Goal: Task Accomplishment & Management: Manage account settings

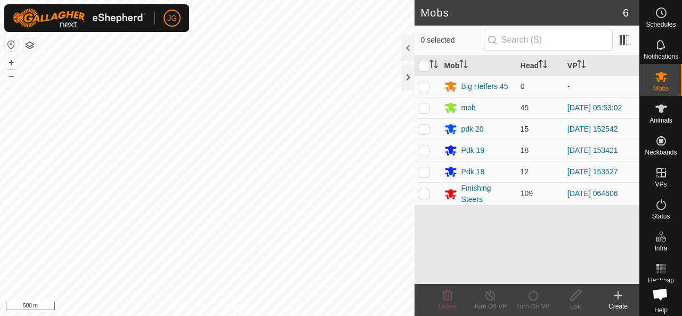
click at [436, 123] on div "Mobs 6 0 selected Mob Head VP Big Heifers 45 0 - mob 45 [DATE] 05:53:02 pdk 20 …" at bounding box center [319, 158] width 639 height 316
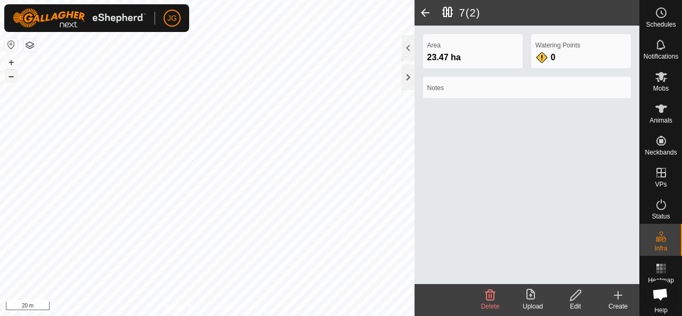
click at [12, 77] on button "–" at bounding box center [11, 76] width 13 height 13
click at [620, 297] on icon at bounding box center [618, 295] width 13 height 13
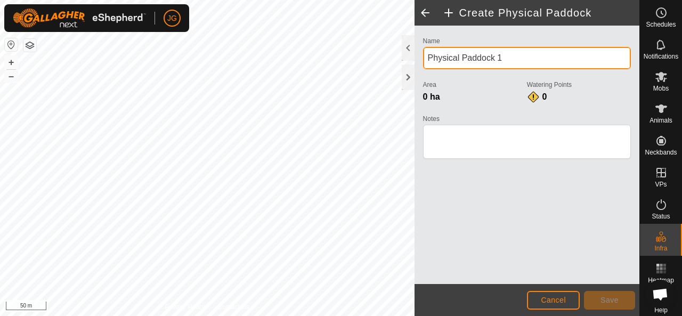
click at [514, 58] on input "Physical Paddock 1" at bounding box center [527, 58] width 208 height 22
type input "Phys"
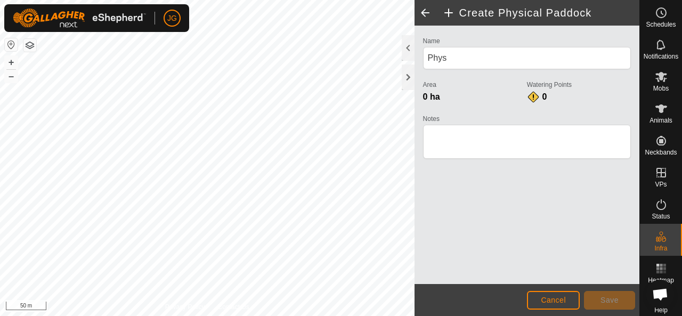
click at [422, 16] on span at bounding box center [424, 13] width 21 height 26
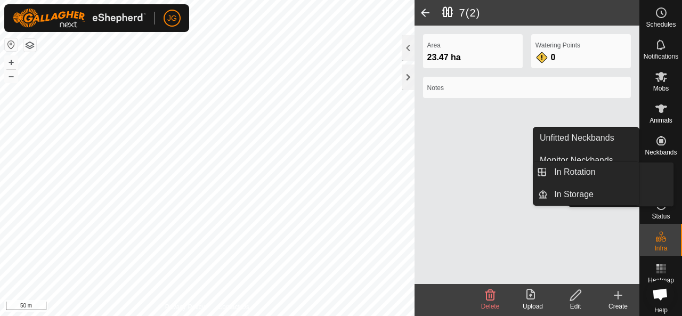
drag, startPoint x: 653, startPoint y: 161, endPoint x: 655, endPoint y: 174, distance: 12.5
click at [655, 174] on icon at bounding box center [661, 172] width 13 height 13
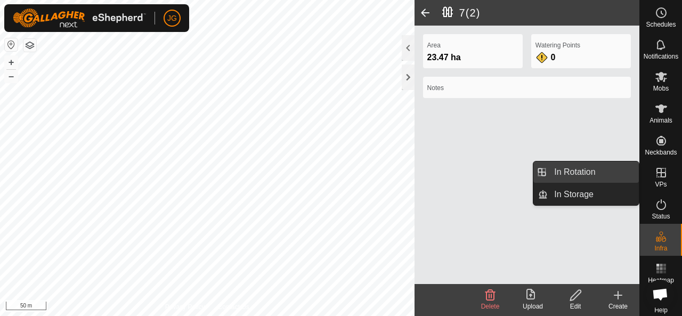
click at [563, 173] on link "In Rotation" at bounding box center [593, 171] width 91 height 21
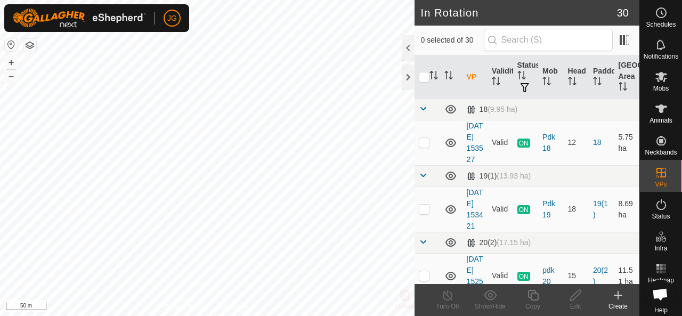
click at [612, 299] on icon at bounding box center [618, 295] width 13 height 13
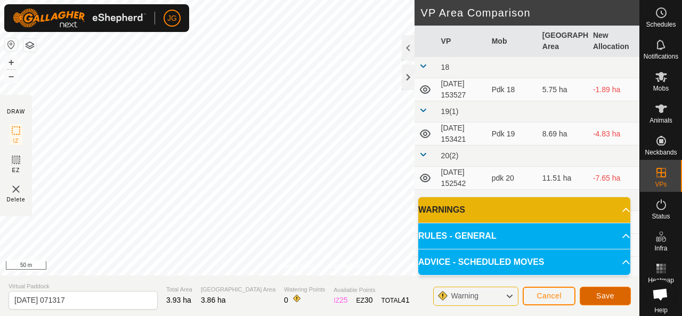
click at [609, 298] on span "Save" at bounding box center [605, 295] width 18 height 9
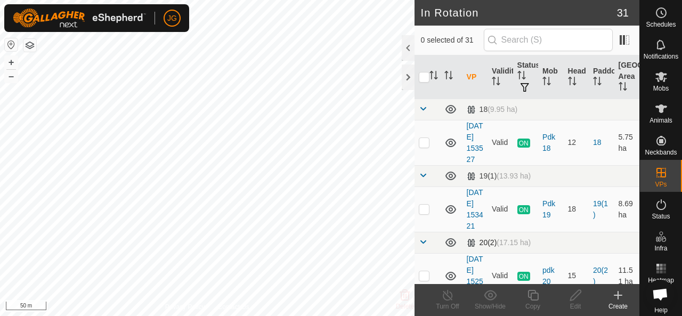
checkbox input "true"
click at [566, 311] on div "Edit" at bounding box center [575, 307] width 43 height 10
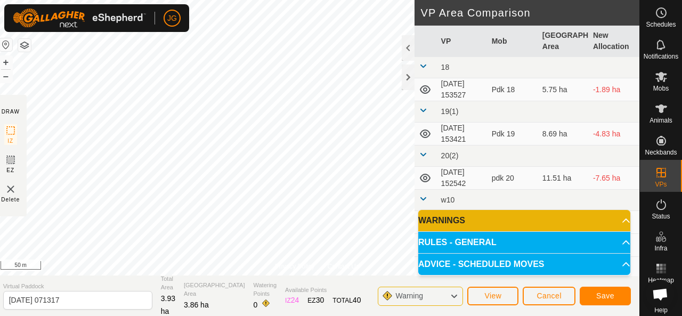
click at [453, 297] on icon at bounding box center [454, 296] width 9 height 14
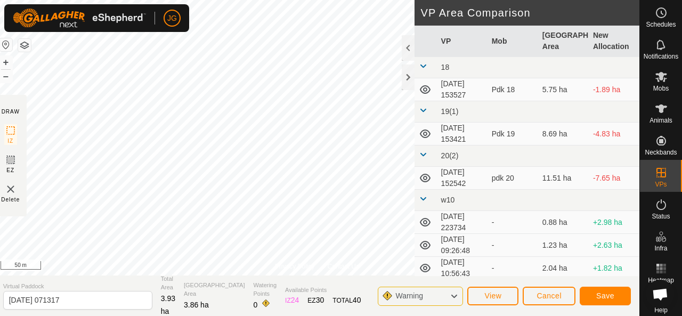
click at [453, 297] on icon at bounding box center [454, 296] width 9 height 14
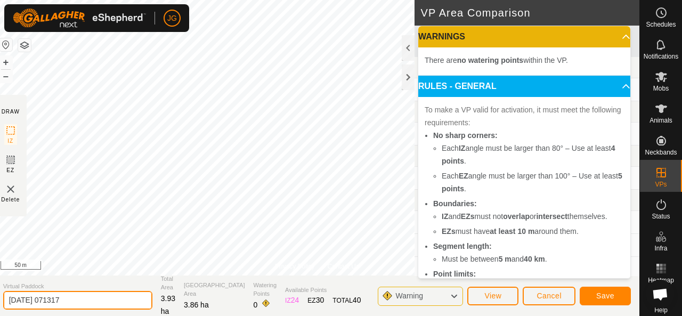
click at [100, 302] on input "[DATE] 071317" at bounding box center [77, 300] width 149 height 19
type input "2"
type input "pdk 38"
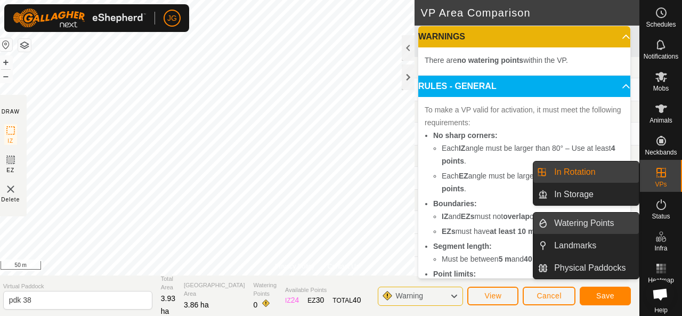
click at [601, 226] on link "Watering Points" at bounding box center [593, 223] width 91 height 21
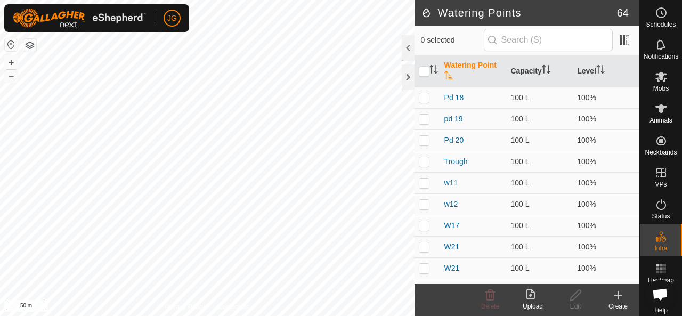
click at [616, 304] on div "Create" at bounding box center [618, 307] width 43 height 10
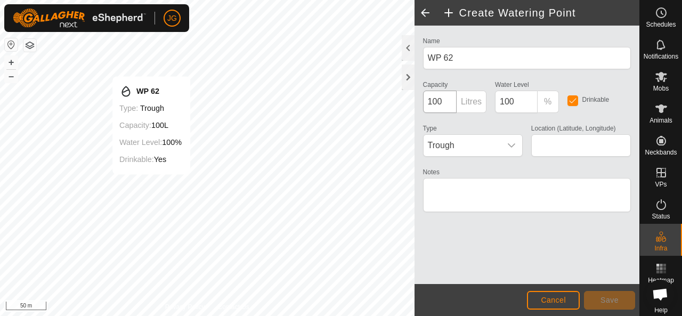
type input "-45.541887, 167.939975"
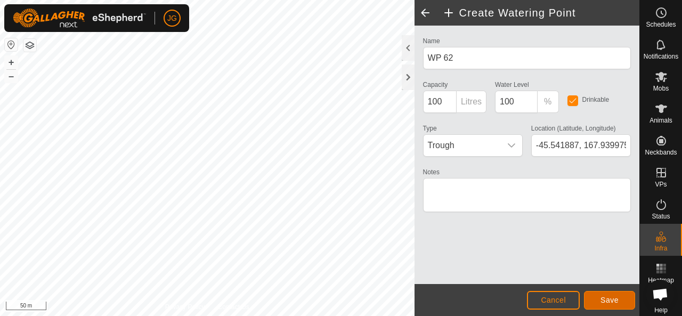
click at [609, 295] on button "Save" at bounding box center [609, 300] width 51 height 19
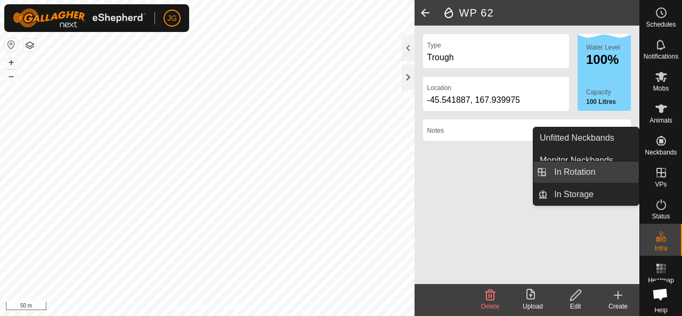
click at [600, 171] on link "In Rotation" at bounding box center [593, 171] width 91 height 21
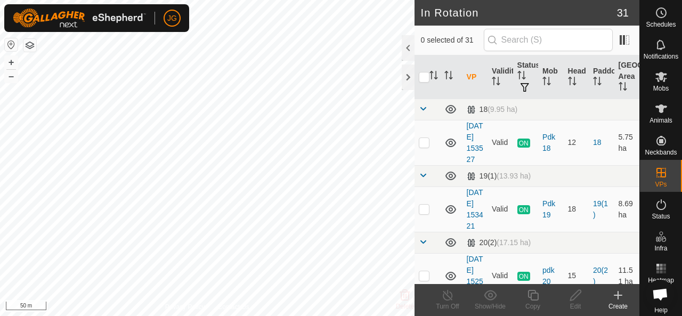
click at [615, 297] on icon at bounding box center [618, 295] width 13 height 13
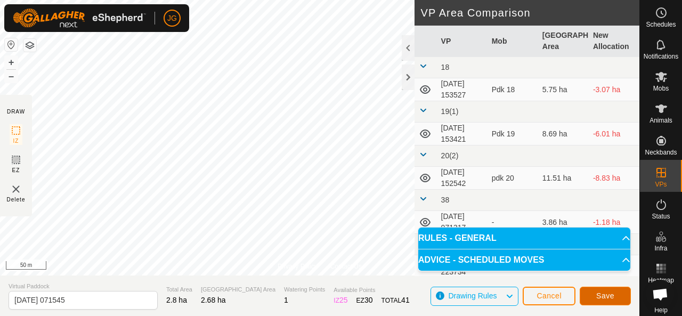
click at [604, 296] on span "Save" at bounding box center [605, 295] width 18 height 9
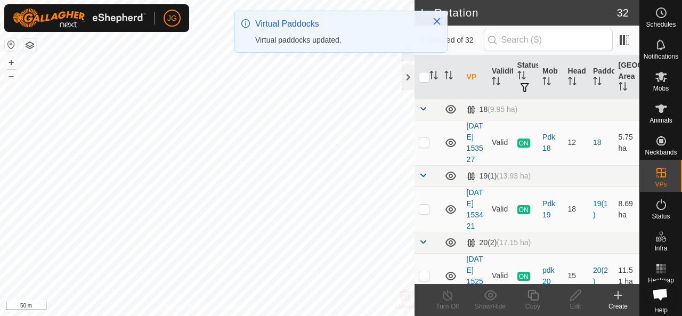
click at [612, 298] on icon at bounding box center [618, 295] width 13 height 13
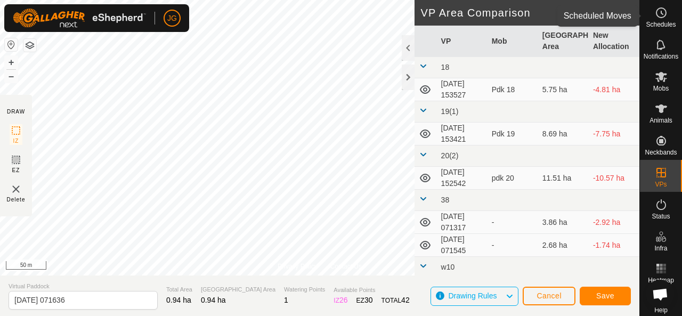
click at [655, 26] on span "Schedules" at bounding box center [661, 24] width 30 height 6
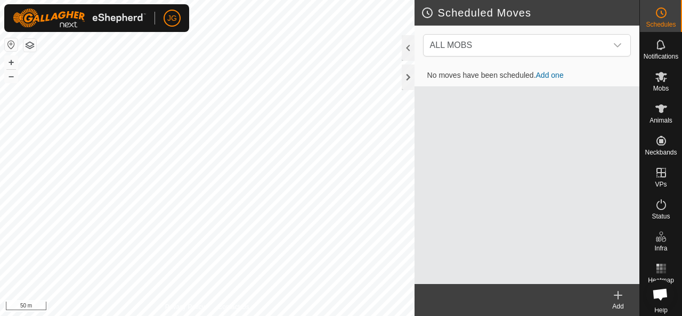
click at [552, 78] on link "Add one" at bounding box center [550, 75] width 28 height 9
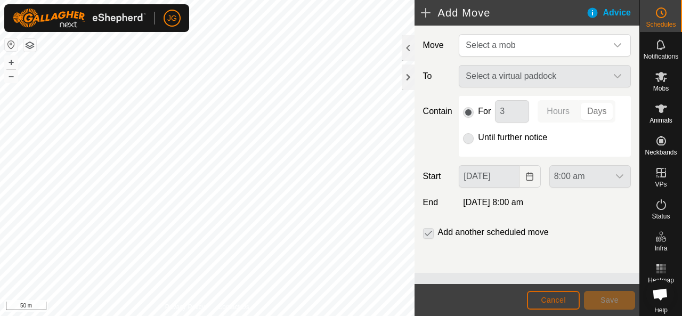
click at [541, 296] on span "Cancel" at bounding box center [553, 300] width 25 height 9
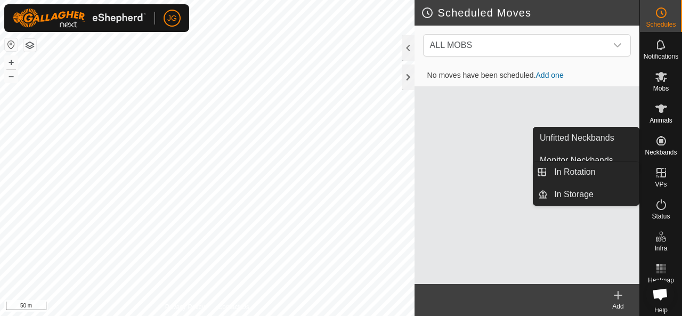
click at [656, 168] on icon at bounding box center [661, 173] width 10 height 10
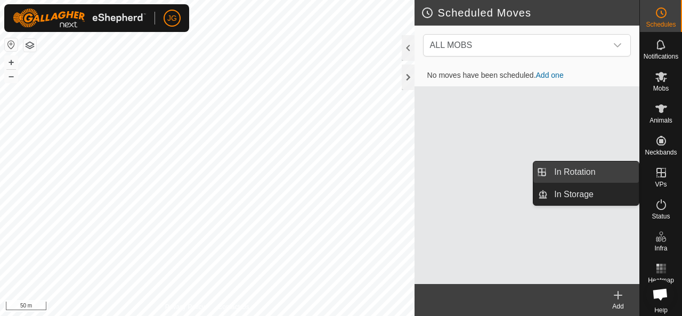
click at [598, 174] on link "In Rotation" at bounding box center [593, 171] width 91 height 21
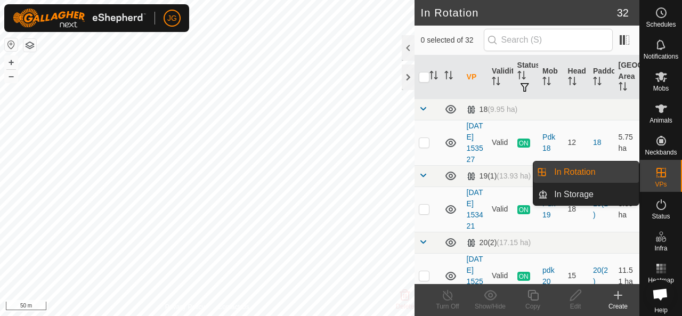
click at [598, 174] on link "In Rotation" at bounding box center [593, 171] width 91 height 21
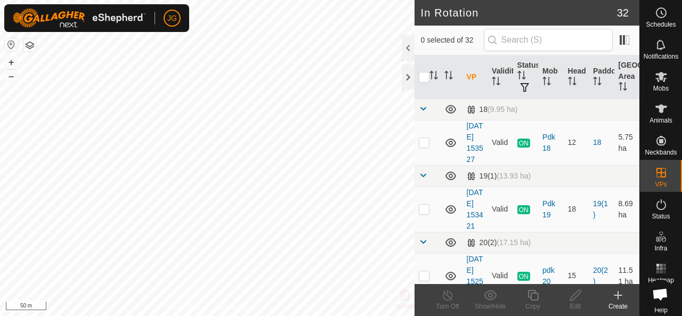
click at [615, 300] on icon at bounding box center [618, 295] width 13 height 13
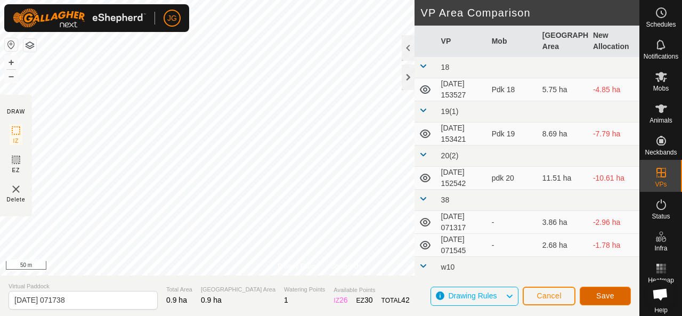
click at [600, 291] on button "Save" at bounding box center [605, 296] width 51 height 19
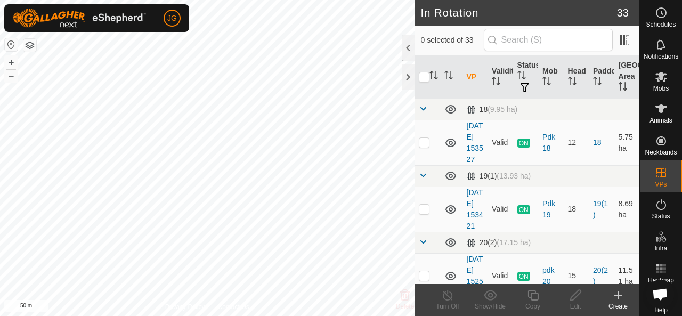
click at [617, 295] on icon at bounding box center [617, 295] width 7 height 0
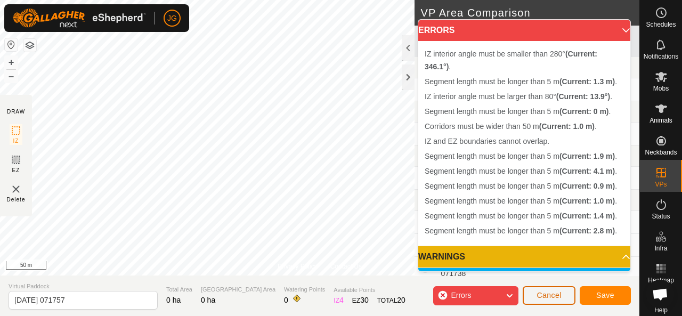
click at [525, 296] on button "Cancel" at bounding box center [549, 295] width 53 height 19
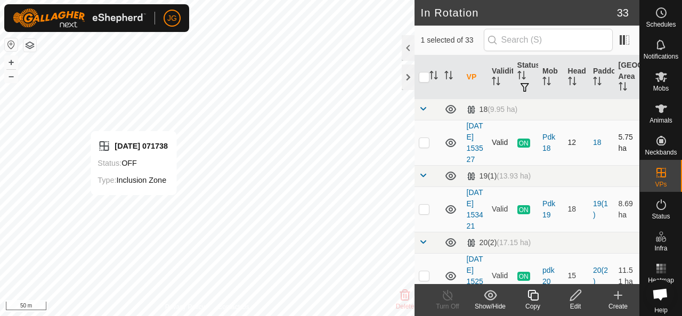
click at [133, 206] on div "[DATE] 071738 Status: OFF Type: Inclusion Zone + – ⇧ i 50 m" at bounding box center [207, 158] width 414 height 316
checkbox input "true"
